Goal: Information Seeking & Learning: Learn about a topic

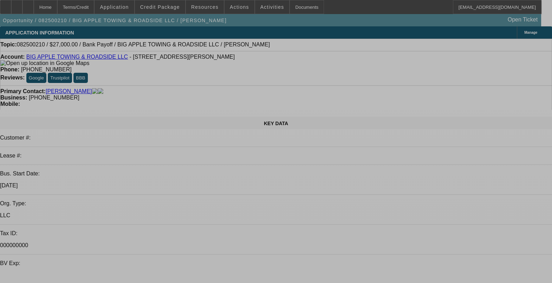
select select "0.1"
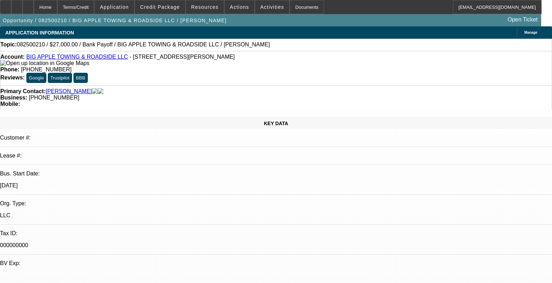
select select "2"
select select "0"
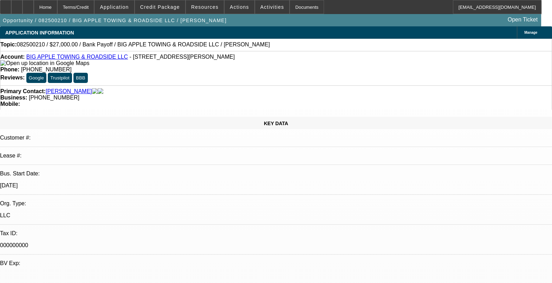
select select "1"
select select "2"
select select "6"
select select "1"
select select "2"
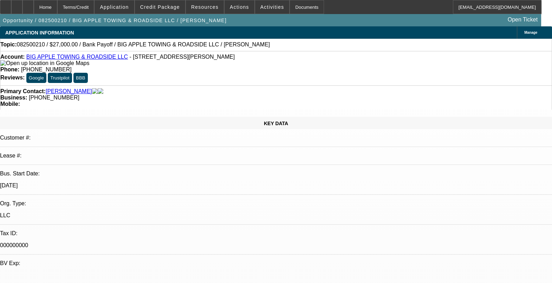
select select "6"
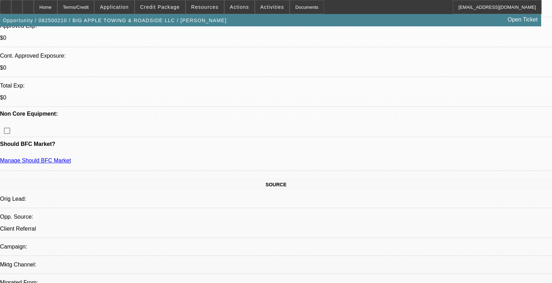
scroll to position [307, 0]
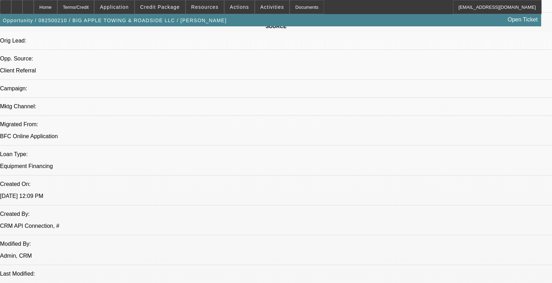
scroll to position [439, 0]
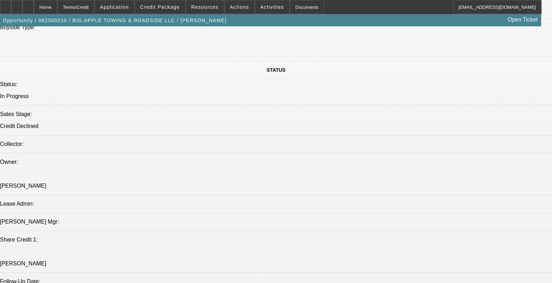
scroll to position [689, 0]
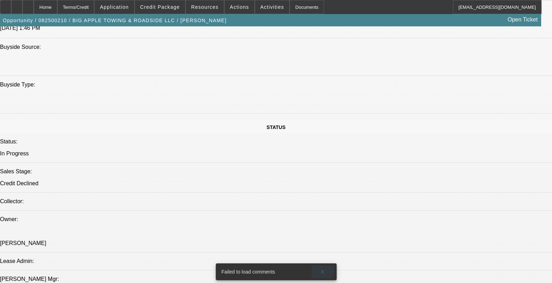
click at [321, 269] on span "X" at bounding box center [322, 272] width 4 height 6
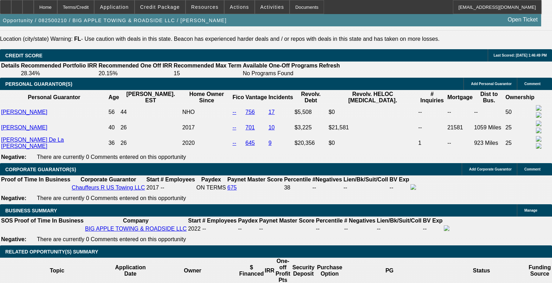
scroll to position [996, 0]
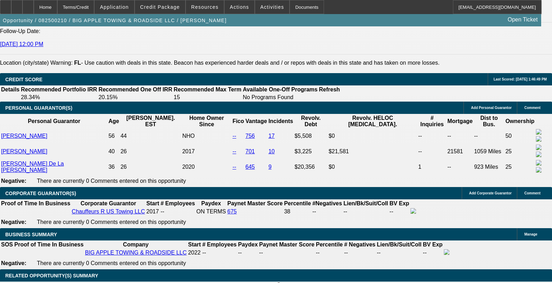
drag, startPoint x: 228, startPoint y: 147, endPoint x: 231, endPoint y: 140, distance: 7.1
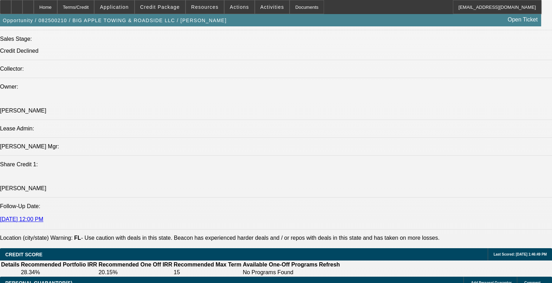
scroll to position [821, 0]
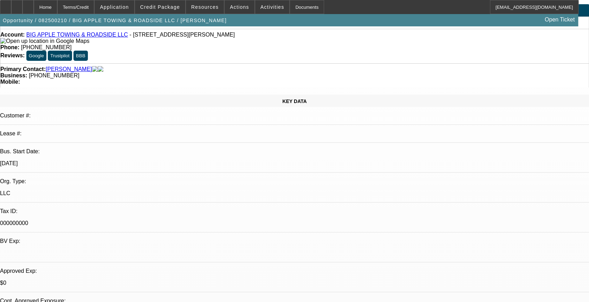
scroll to position [0, 0]
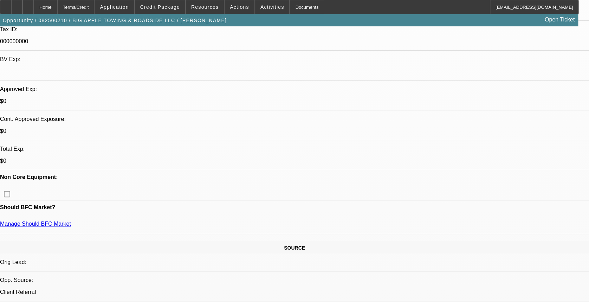
scroll to position [281, 0]
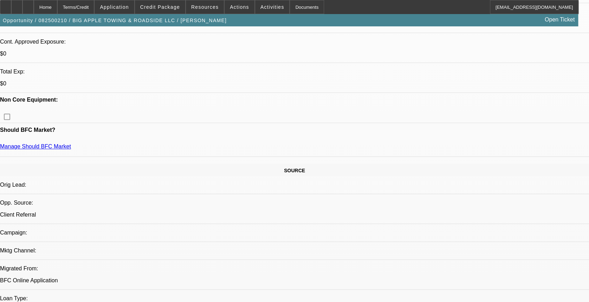
click at [167, 7] on span "Credit Package" at bounding box center [160, 7] width 40 height 6
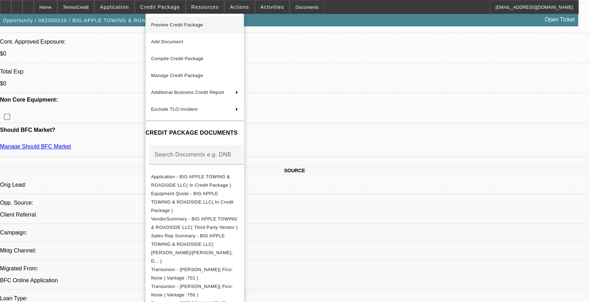
click at [205, 26] on span "Preview Credit Package" at bounding box center [194, 25] width 87 height 8
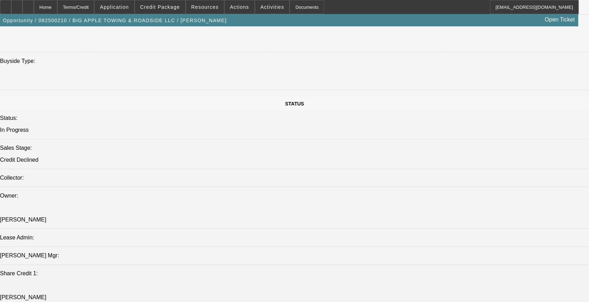
scroll to position [655, 0]
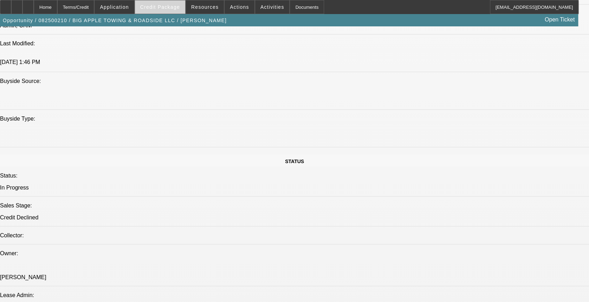
click at [177, 11] on span at bounding box center [160, 7] width 50 height 17
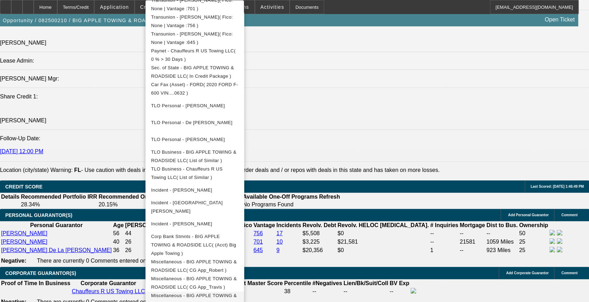
scroll to position [889, 0]
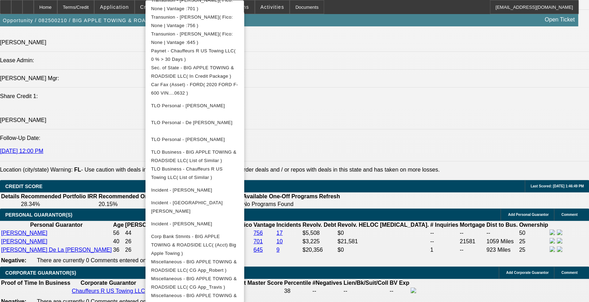
click at [369, 150] on div at bounding box center [294, 151] width 589 height 302
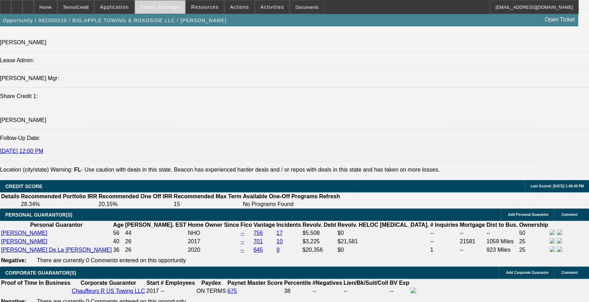
click at [162, 6] on span "Credit Package" at bounding box center [160, 7] width 40 height 6
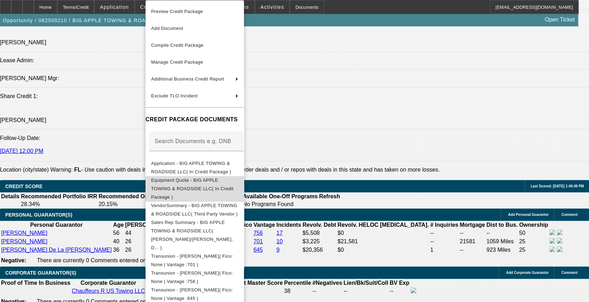
click at [168, 180] on span "Equipment Quote - BIG APPLE TOWING & ROADSIDE LLC( In Credit Package )" at bounding box center [192, 188] width 83 height 22
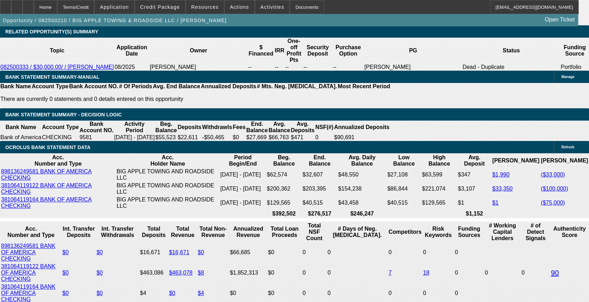
scroll to position [1311, 0]
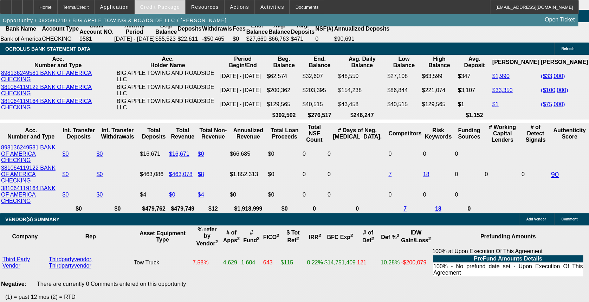
click at [157, 7] on span "Credit Package" at bounding box center [160, 7] width 40 height 6
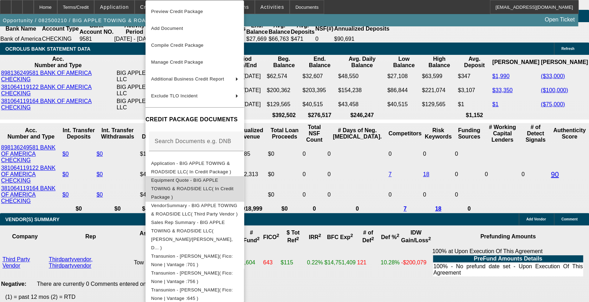
click at [198, 185] on span "Equipment Quote - BIG APPLE TOWING & ROADSIDE LLC( In Credit Package )" at bounding box center [194, 188] width 87 height 25
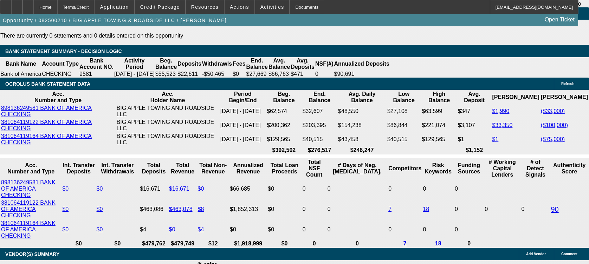
scroll to position [47, 0]
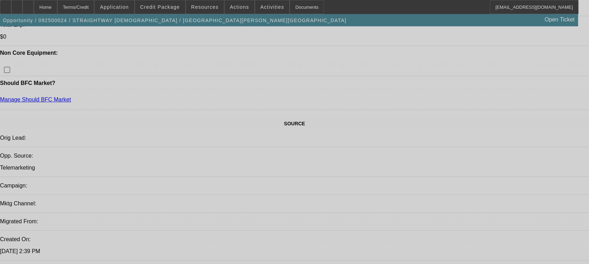
select select "0.15"
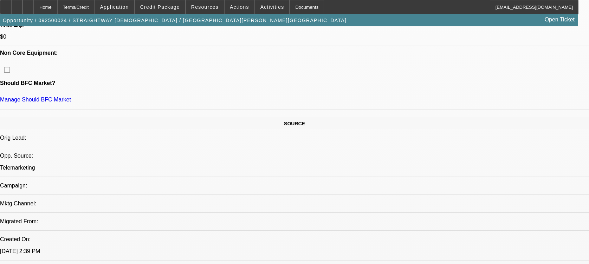
select select "0"
select select "0.1"
select select "0.15"
select select "0"
select select "0.1"
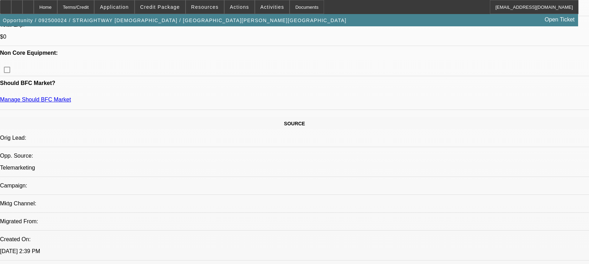
select select "0"
select select "0.1"
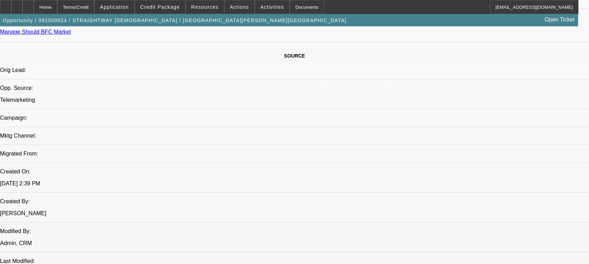
select select "1"
select select "4"
select select "1"
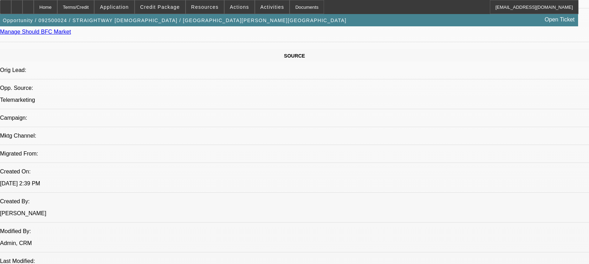
select select "4"
select select "1"
select select "4"
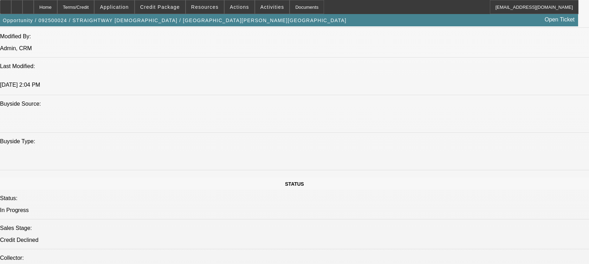
scroll to position [609, 0]
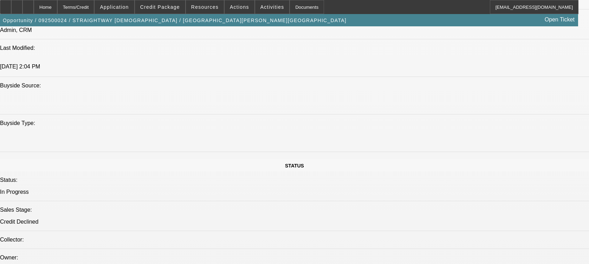
drag, startPoint x: 181, startPoint y: 192, endPoint x: 161, endPoint y: 193, distance: 20.4
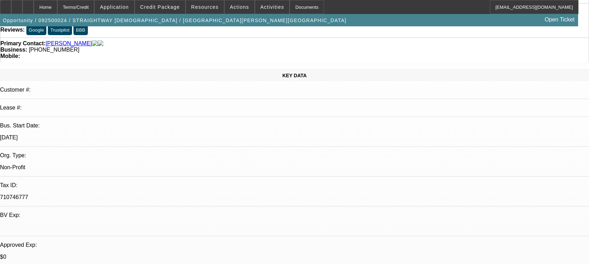
scroll to position [47, 0]
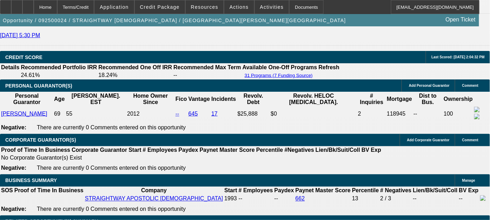
scroll to position [1053, 0]
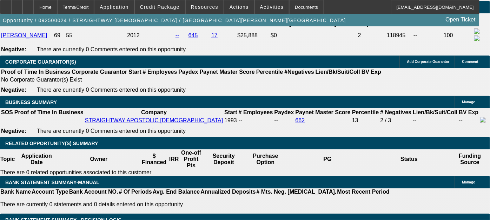
drag, startPoint x: 46, startPoint y: 64, endPoint x: 53, endPoint y: 66, distance: 7.9
drag, startPoint x: 55, startPoint y: 66, endPoint x: 178, endPoint y: 67, distance: 122.9
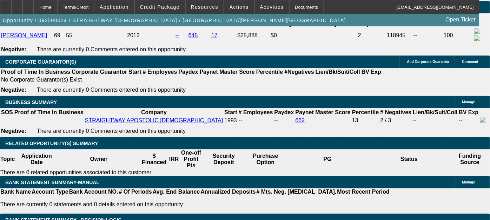
drag, startPoint x: 178, startPoint y: 67, endPoint x: 214, endPoint y: 79, distance: 38.0
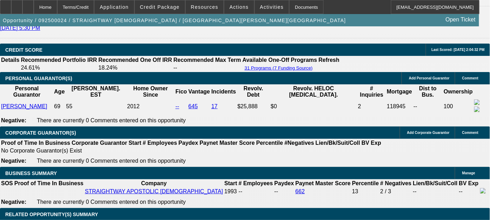
scroll to position [975, 0]
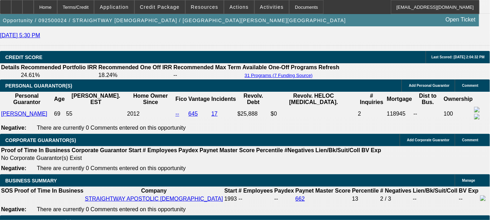
drag, startPoint x: 46, startPoint y: 123, endPoint x: 125, endPoint y: 125, distance: 79.0
drag, startPoint x: 125, startPoint y: 125, endPoint x: 134, endPoint y: 131, distance: 11.0
drag, startPoint x: 123, startPoint y: 125, endPoint x: 206, endPoint y: 125, distance: 83.6
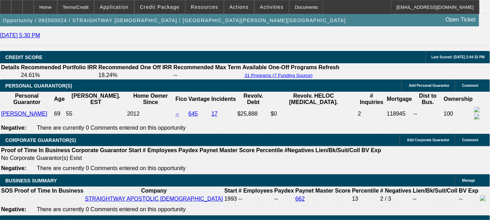
drag, startPoint x: 206, startPoint y: 125, endPoint x: 210, endPoint y: 124, distance: 3.9
drag, startPoint x: 210, startPoint y: 124, endPoint x: 188, endPoint y: 129, distance: 22.9
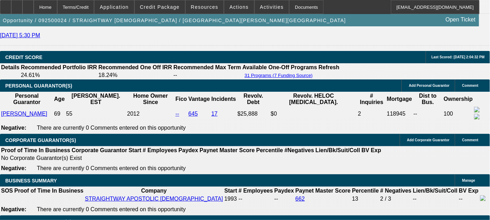
drag, startPoint x: 56, startPoint y: 130, endPoint x: 199, endPoint y: 137, distance: 142.7
drag, startPoint x: 199, startPoint y: 137, endPoint x: 198, endPoint y: 146, distance: 9.5
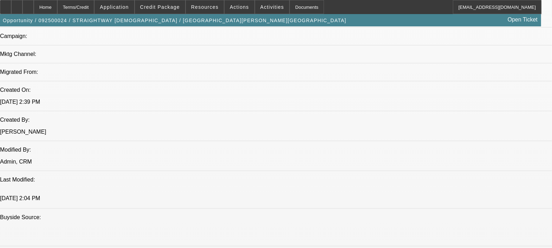
scroll to position [473, 0]
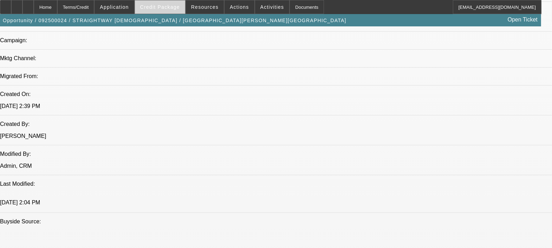
click at [172, 7] on span "Credit Package" at bounding box center [160, 7] width 40 height 6
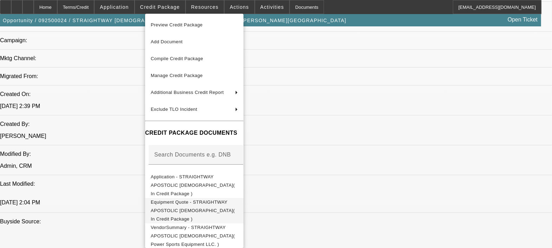
click at [206, 199] on span "Equipment Quote - STRAIGHTWAY APOSTOLIC [DEMOGRAPHIC_DATA]( In Credit Package )" at bounding box center [193, 210] width 84 height 22
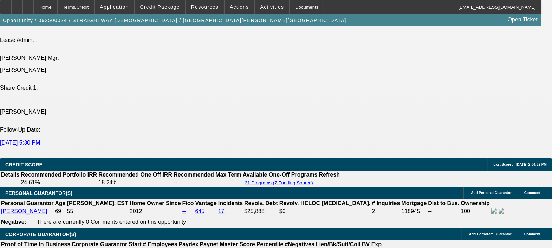
scroll to position [912, 0]
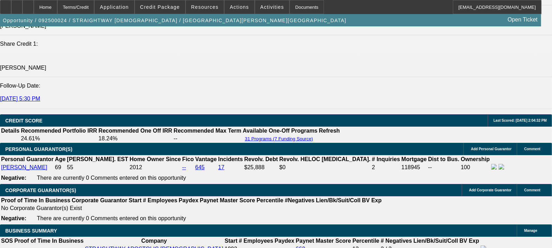
drag, startPoint x: 46, startPoint y: 122, endPoint x: 215, endPoint y: 136, distance: 169.5
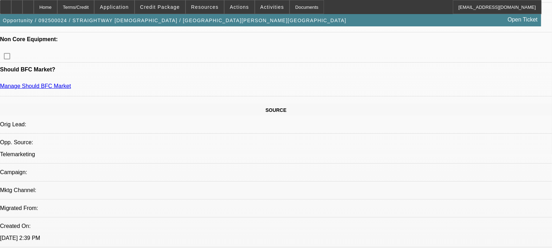
scroll to position [254, 0]
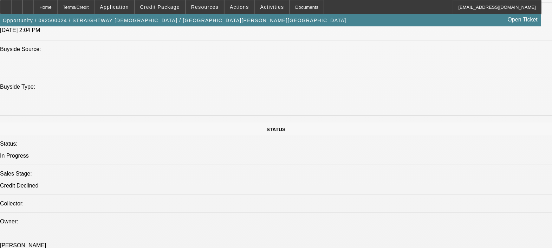
scroll to position [649, 0]
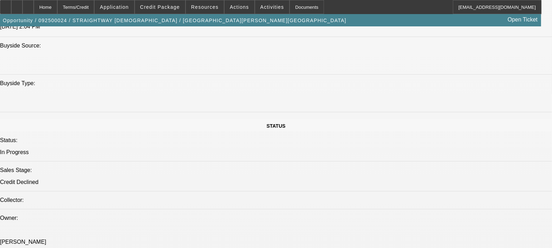
drag, startPoint x: 158, startPoint y: 175, endPoint x: 181, endPoint y: 174, distance: 23.2
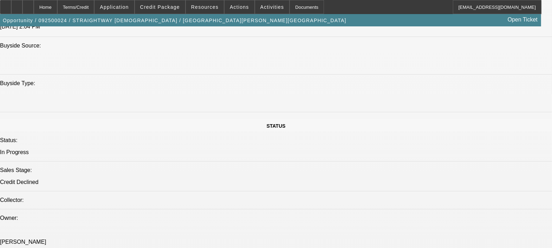
drag, startPoint x: 177, startPoint y: 173, endPoint x: 161, endPoint y: 144, distance: 34.1
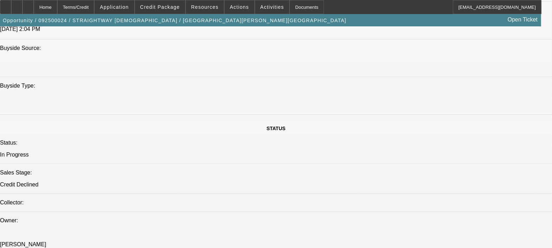
scroll to position [605, 0]
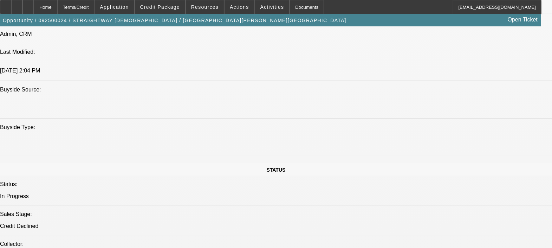
drag, startPoint x: 219, startPoint y: 163, endPoint x: 225, endPoint y: 197, distance: 34.5
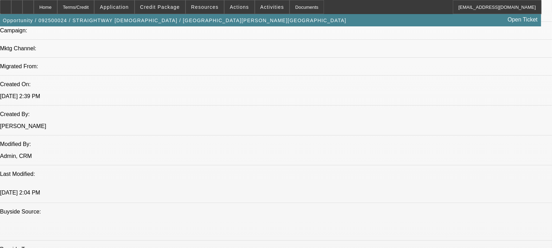
scroll to position [570, 0]
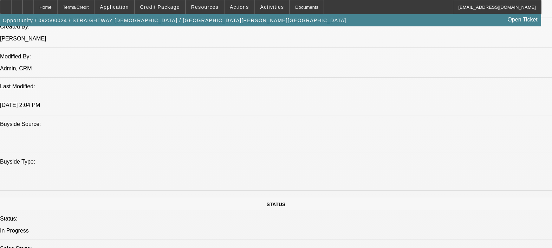
drag, startPoint x: 68, startPoint y: 94, endPoint x: 94, endPoint y: 96, distance: 26.0
drag, startPoint x: 94, startPoint y: 96, endPoint x: 71, endPoint y: 100, distance: 23.6
drag, startPoint x: 66, startPoint y: 99, endPoint x: 86, endPoint y: 99, distance: 20.4
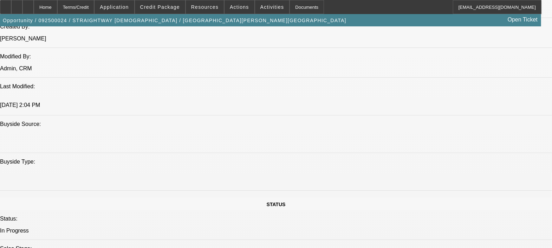
drag, startPoint x: 86, startPoint y: 99, endPoint x: 90, endPoint y: 121, distance: 22.5
drag, startPoint x: 90, startPoint y: 121, endPoint x: 94, endPoint y: 134, distance: 13.8
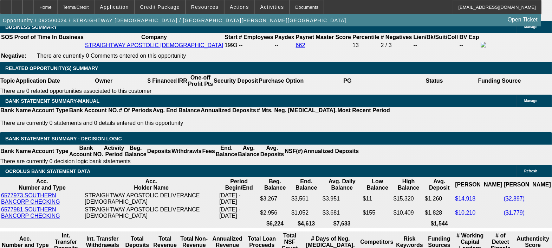
scroll to position [1141, 0]
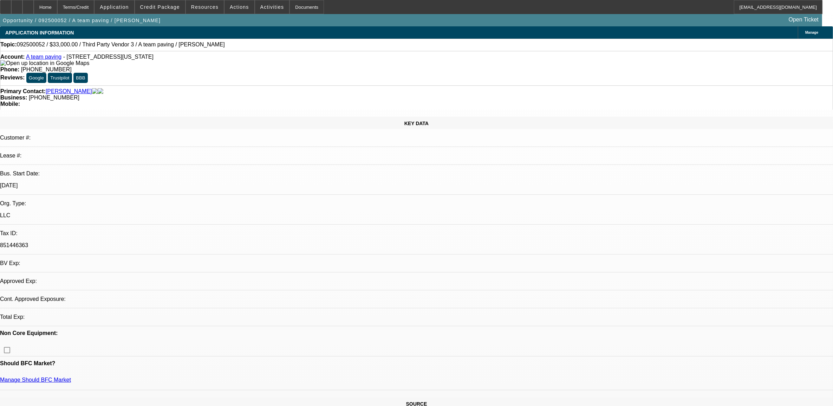
select select "0"
select select "2"
select select "0.1"
select select "4"
